Goal: Book appointment/travel/reservation

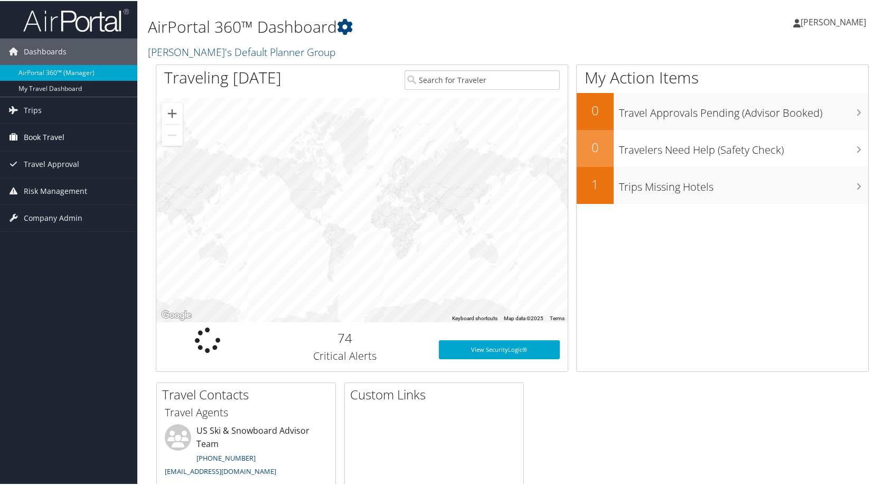
click at [43, 141] on span "Book Travel" at bounding box center [44, 136] width 41 height 26
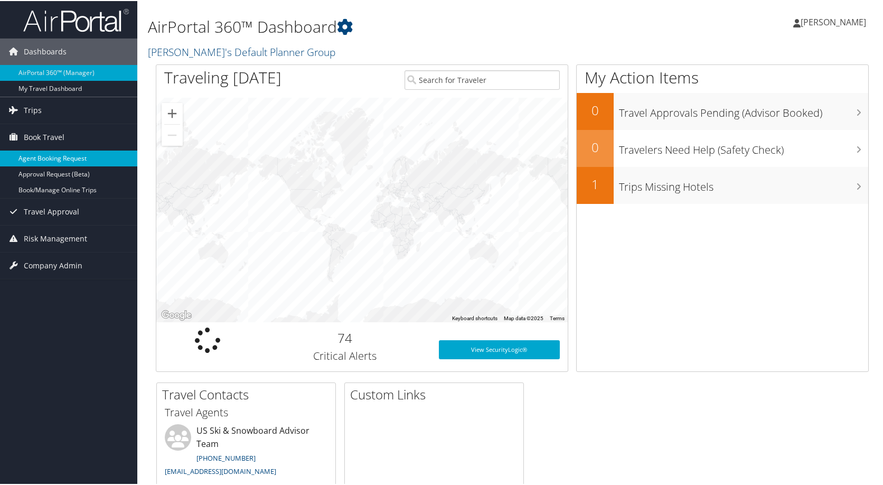
click at [42, 157] on link "Agent Booking Request" at bounding box center [68, 157] width 137 height 16
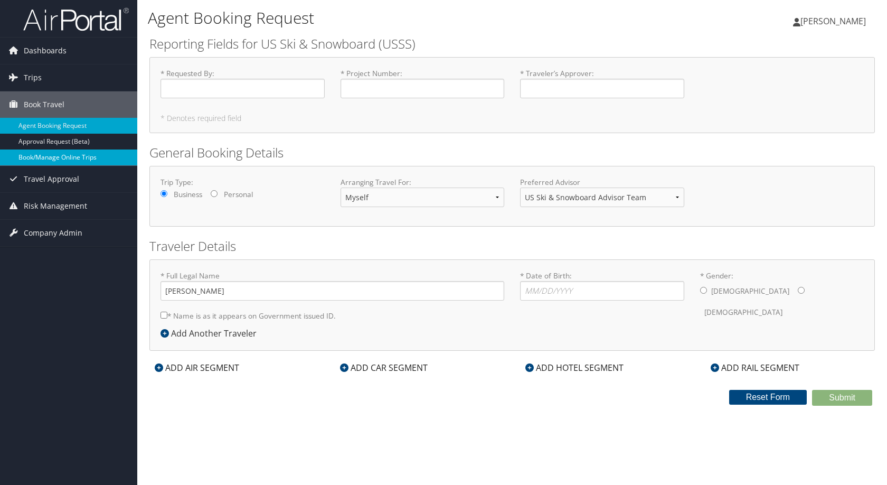
click at [59, 157] on link "Book/Manage Online Trips" at bounding box center [68, 157] width 137 height 16
